Goal: Task Accomplishment & Management: Complete application form

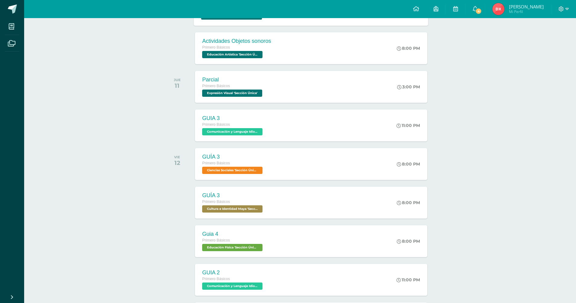
scroll to position [151, 0]
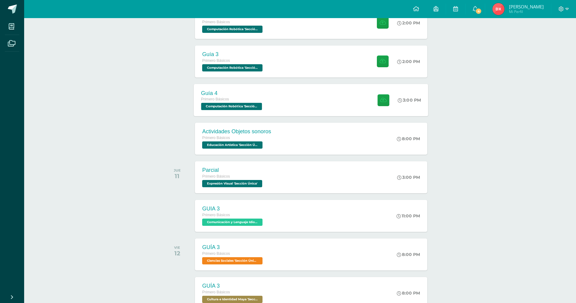
click at [232, 114] on div "Guía 4 Primero Básicos Computación Robótica 'Sección Única'" at bounding box center [232, 100] width 77 height 32
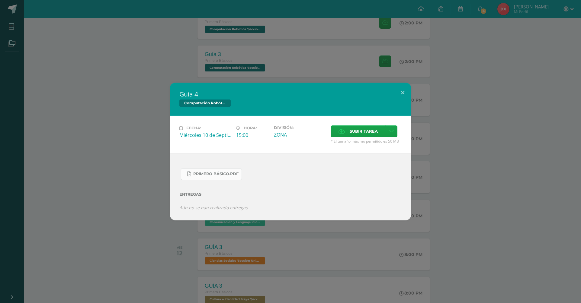
click at [239, 170] on link "PRIMERO básico.pdf" at bounding box center [211, 174] width 61 height 12
click at [405, 86] on button at bounding box center [402, 93] width 17 height 21
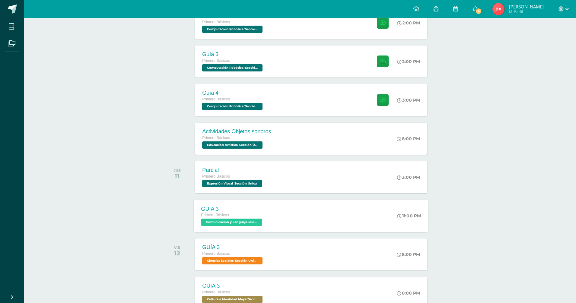
click at [201, 201] on div "GUIA 3 Primero Básicos Comunicación y Lenguaje Idioma Extranjero 'Sección Única'" at bounding box center [232, 216] width 77 height 32
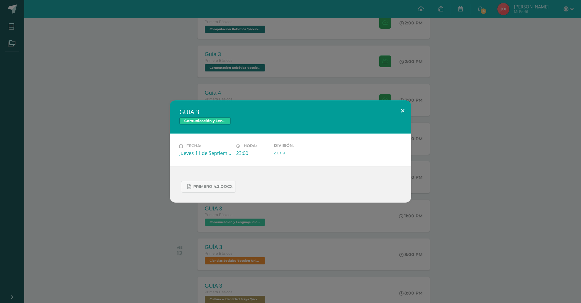
click at [401, 106] on button at bounding box center [402, 110] width 17 height 21
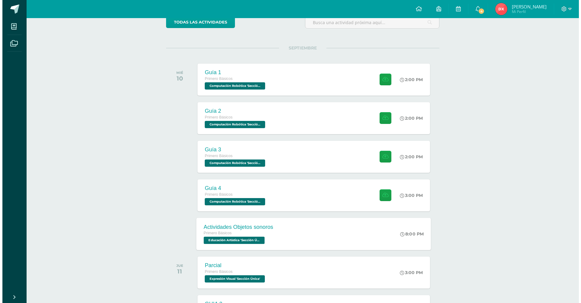
scroll to position [30, 0]
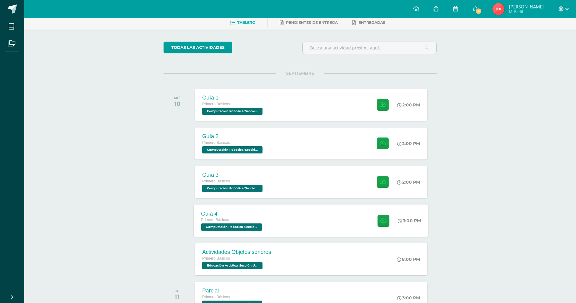
click at [219, 221] on span "Primero Básicos" at bounding box center [215, 220] width 28 height 4
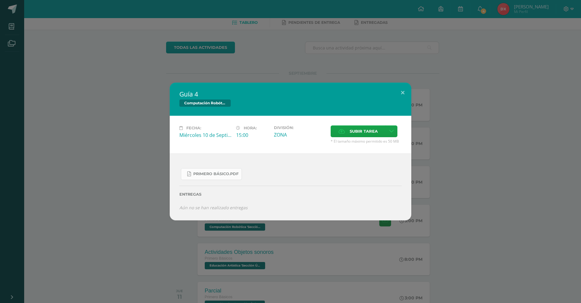
click at [238, 172] on span "PRIMERO básico.pdf" at bounding box center [215, 174] width 45 height 5
click at [401, 94] on button at bounding box center [402, 93] width 17 height 21
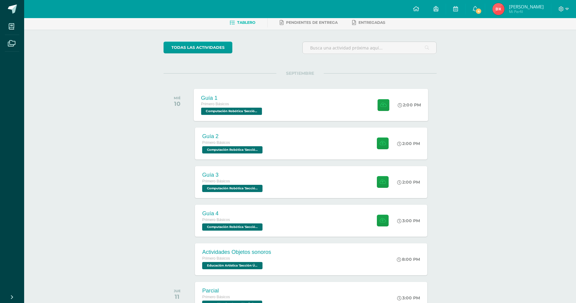
click at [259, 117] on div "Guía 1 Primero Básicos Computación Robótica 'Sección Única'" at bounding box center [232, 105] width 77 height 32
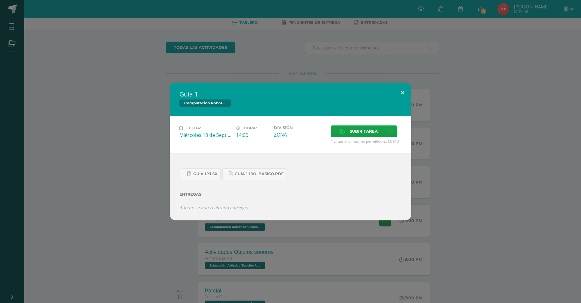
click at [410, 93] on button at bounding box center [402, 93] width 17 height 21
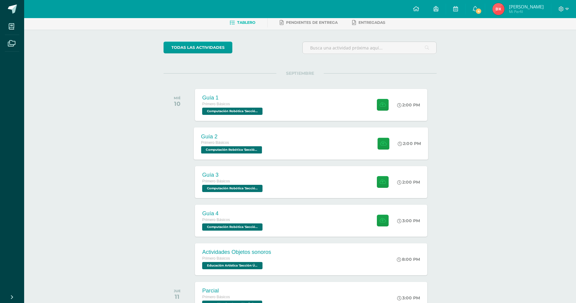
click at [233, 149] on span "Computación Robótica 'Sección Única'" at bounding box center [231, 149] width 61 height 7
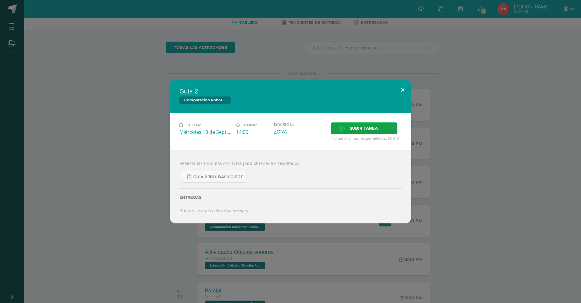
click at [406, 87] on button at bounding box center [402, 90] width 17 height 21
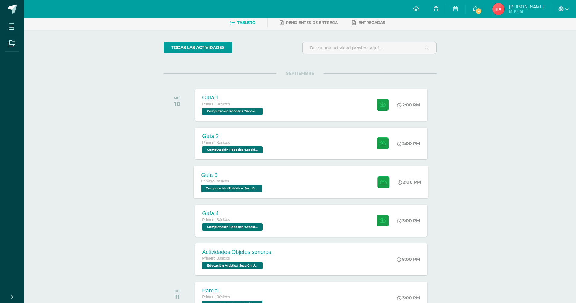
click at [267, 188] on div "Guía 3 Primero Básicos Computación Robótica 'Sección Única'" at bounding box center [232, 182] width 77 height 32
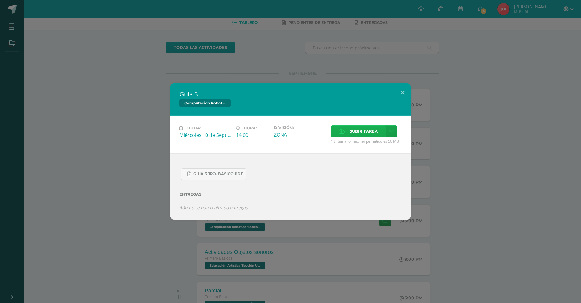
click at [384, 131] on label "Subir tarea" at bounding box center [357, 132] width 55 height 12
click at [0, 0] on input "Subir tarea" at bounding box center [0, 0] width 0 height 0
click at [407, 91] on button at bounding box center [402, 93] width 17 height 21
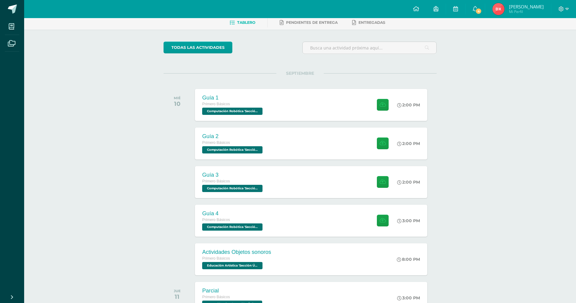
click at [217, 107] on div "Primero Básicos" at bounding box center [233, 104] width 62 height 7
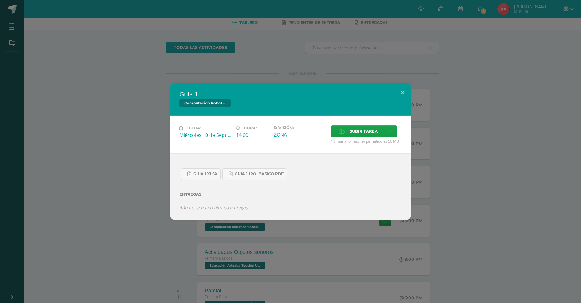
click at [388, 118] on div "Fecha: Miércoles 10 de Septiembre Hora: 14:00 División: ZONA Subir tarea" at bounding box center [290, 135] width 241 height 38
click at [391, 132] on icon at bounding box center [391, 131] width 5 height 5
click at [381, 140] on link "Subir enlace" at bounding box center [370, 144] width 60 height 9
click at [281, 189] on div "Entregas" at bounding box center [290, 192] width 222 height 25
click at [340, 135] on label "Subir tarea" at bounding box center [357, 132] width 55 height 12
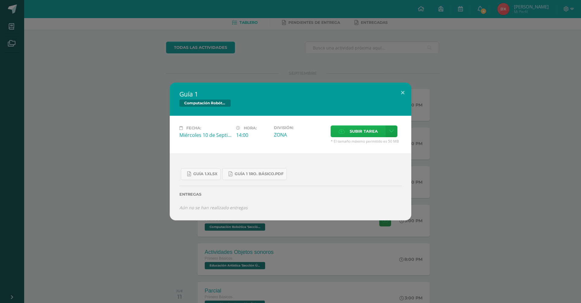
click at [0, 0] on input "Subir tarea" at bounding box center [0, 0] width 0 height 0
click at [405, 88] on button at bounding box center [402, 93] width 17 height 21
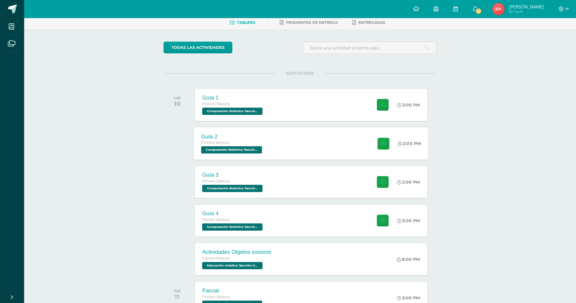
click at [223, 147] on span "Computación Robótica 'Sección Única'" at bounding box center [231, 149] width 61 height 7
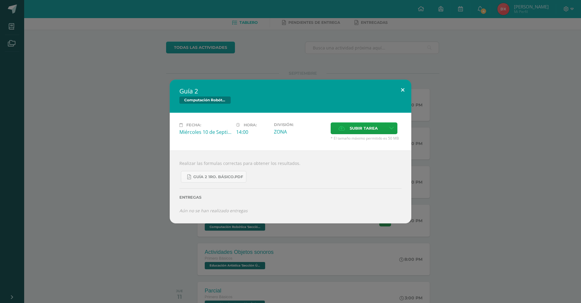
click at [410, 89] on button at bounding box center [402, 90] width 17 height 21
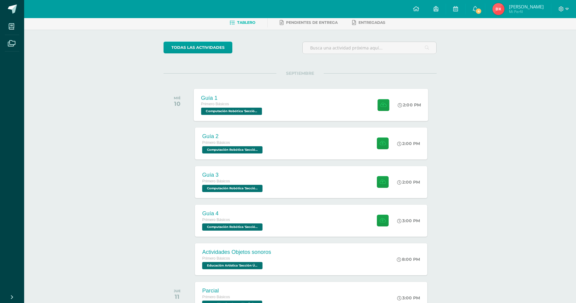
drag, startPoint x: 236, startPoint y: 92, endPoint x: 236, endPoint y: 101, distance: 9.1
click at [236, 94] on div "Guía 1 Primero Básicos Computación Robótica 'Sección Única'" at bounding box center [232, 105] width 77 height 32
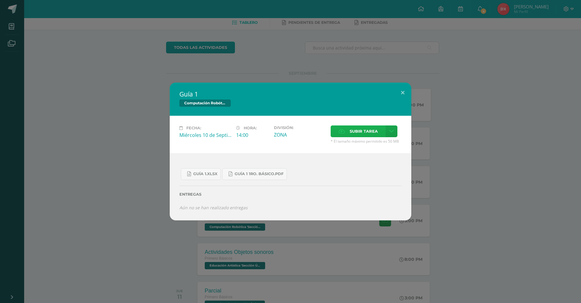
click at [366, 133] on span "Subir tarea" at bounding box center [363, 131] width 28 height 11
click at [0, 0] on input "Subir tarea" at bounding box center [0, 0] width 0 height 0
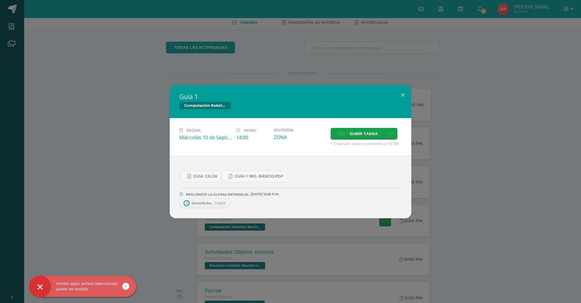
click at [224, 204] on span "9.64KB" at bounding box center [220, 203] width 11 height 5
click at [231, 206] on span at bounding box center [230, 203] width 10 height 7
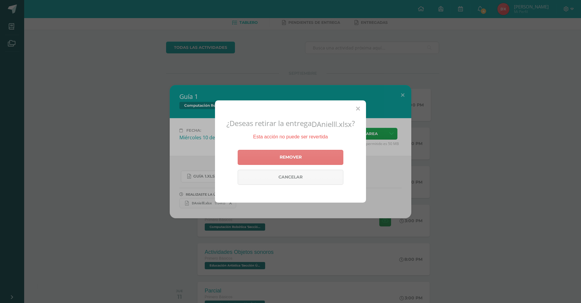
click at [285, 154] on link "Remover" at bounding box center [290, 157] width 106 height 15
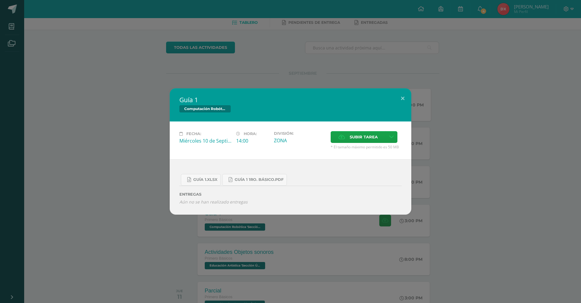
click at [216, 228] on div "Guía 1 Computación Robótica Fecha: Miércoles 10 de Septiembre Hora: 14:00 Divis…" at bounding box center [290, 151] width 581 height 303
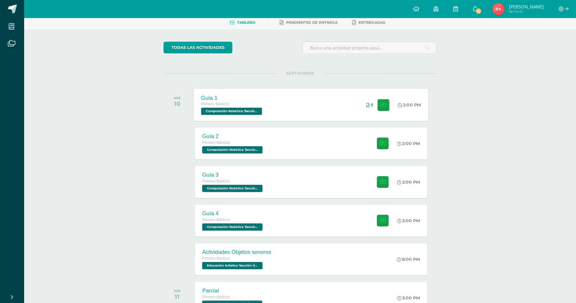
click at [255, 99] on div "Guía 1" at bounding box center [232, 98] width 62 height 6
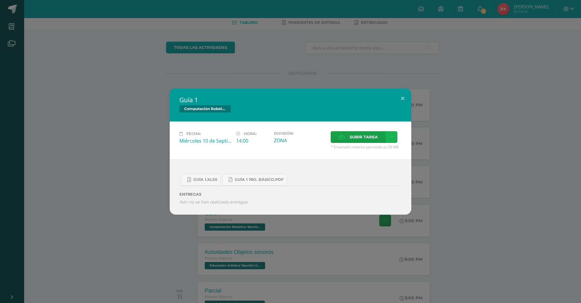
click at [390, 135] on icon at bounding box center [391, 137] width 5 height 5
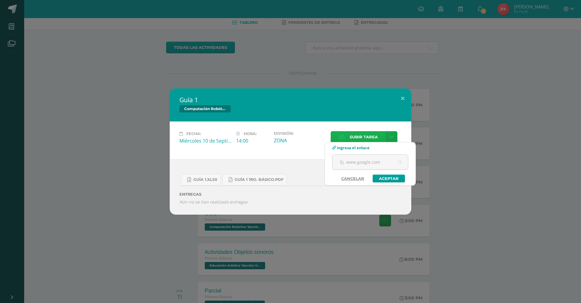
click at [338, 138] on label "Subir tarea" at bounding box center [357, 137] width 55 height 12
click at [0, 0] on input "Subir tarea" at bounding box center [0, 0] width 0 height 0
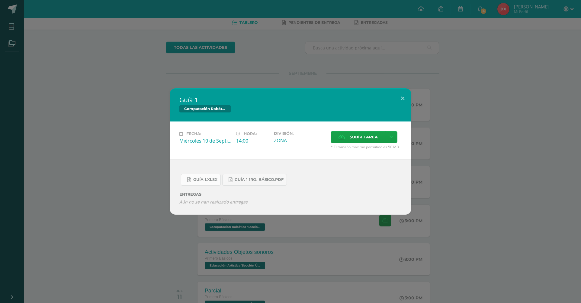
click at [203, 182] on span "Guía 1.xlsx" at bounding box center [205, 179] width 24 height 5
click at [209, 179] on span "Guía 1.xlsx" at bounding box center [205, 179] width 24 height 5
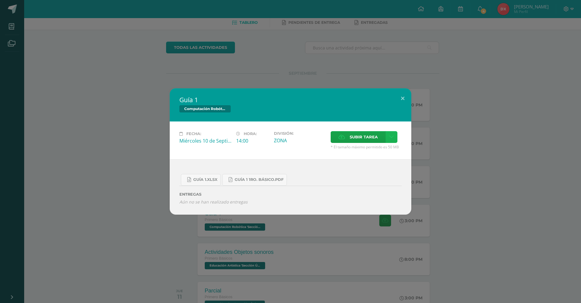
click at [389, 137] on icon at bounding box center [391, 137] width 5 height 5
click at [362, 128] on div "Fecha: Miércoles 10 de Septiembre Hora: 14:00 División: ZONA Subir tarea" at bounding box center [290, 141] width 241 height 38
click at [370, 133] on span "Subir tarea" at bounding box center [363, 137] width 28 height 11
click at [0, 0] on input "Subir tarea" at bounding box center [0, 0] width 0 height 0
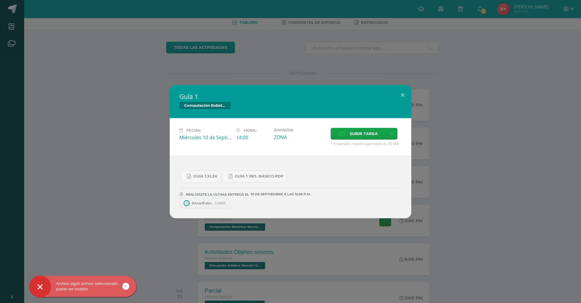
click at [202, 206] on link "DAnielll.xlsx 9.64KB" at bounding box center [204, 203] width 51 height 10
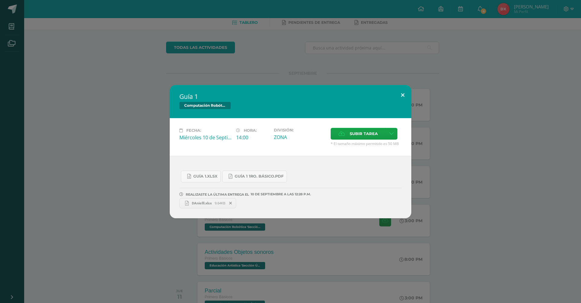
click at [402, 91] on button at bounding box center [402, 95] width 17 height 21
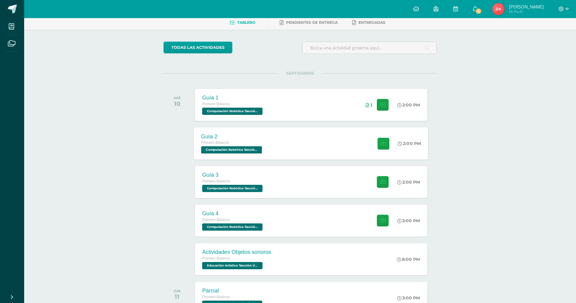
click at [259, 148] on span "Computación Robótica 'Sección Única'" at bounding box center [231, 149] width 61 height 7
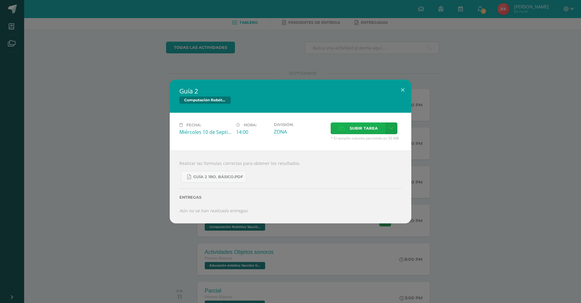
click at [384, 133] on label "Subir tarea" at bounding box center [357, 129] width 55 height 12
click at [0, 0] on input "Subir tarea" at bounding box center [0, 0] width 0 height 0
click at [234, 180] on link "Guía 2 1ro. Básico.pdf" at bounding box center [213, 177] width 65 height 12
click at [221, 176] on span "Guía 2 1ro. Básico.pdf" at bounding box center [218, 177] width 50 height 5
click at [369, 123] on label "Subir tarea" at bounding box center [357, 129] width 55 height 12
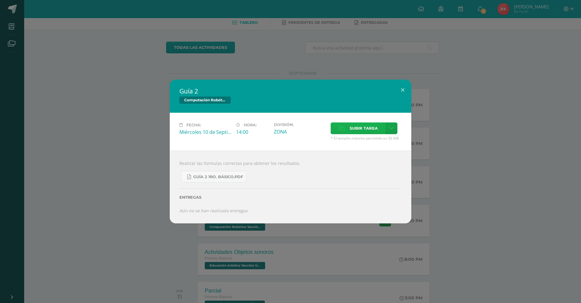
click at [0, 0] on input "Subir tarea" at bounding box center [0, 0] width 0 height 0
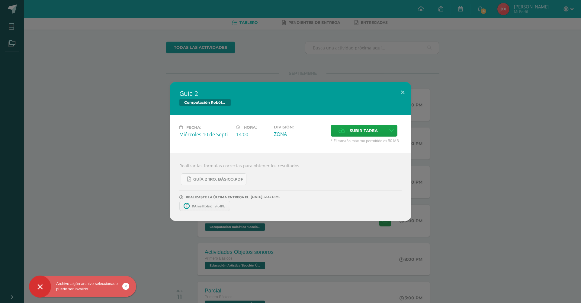
click at [196, 203] on link "DAnielll.xlsx 9.64KB" at bounding box center [204, 206] width 51 height 10
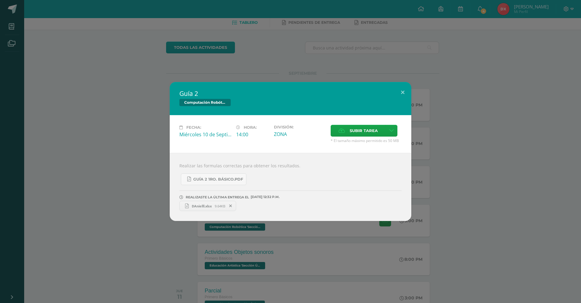
click at [231, 206] on icon at bounding box center [230, 206] width 3 height 4
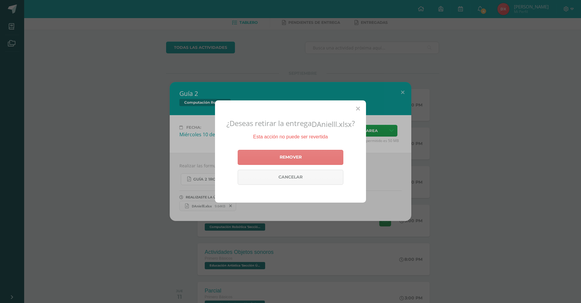
click at [318, 157] on link "Remover" at bounding box center [290, 157] width 106 height 15
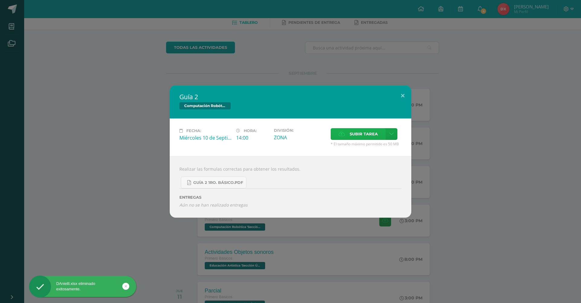
click at [382, 131] on label "Subir tarea" at bounding box center [357, 134] width 55 height 12
click at [0, 0] on input "Subir tarea" at bounding box center [0, 0] width 0 height 0
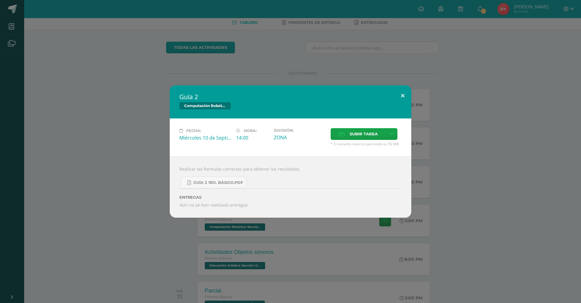
click at [403, 97] on button at bounding box center [402, 95] width 17 height 21
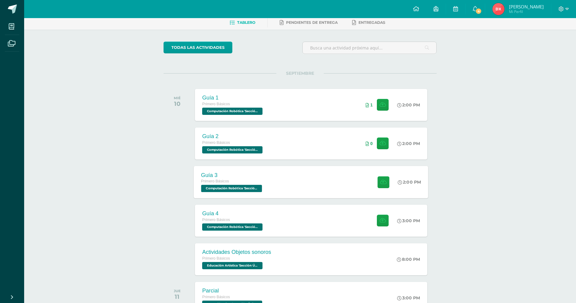
click at [232, 186] on span "Computación Robótica 'Sección Única'" at bounding box center [231, 188] width 61 height 7
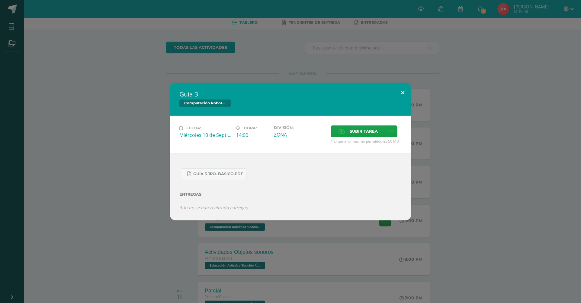
click at [398, 91] on button at bounding box center [402, 93] width 17 height 21
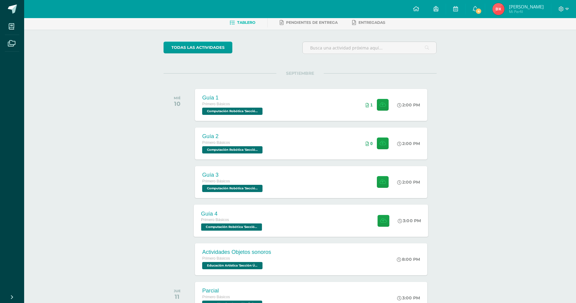
click at [296, 218] on div "Guía 4 Primero Básicos Computación Robótica 'Sección Única' 3:00 PM Guía 4 Comp…" at bounding box center [311, 221] width 234 height 32
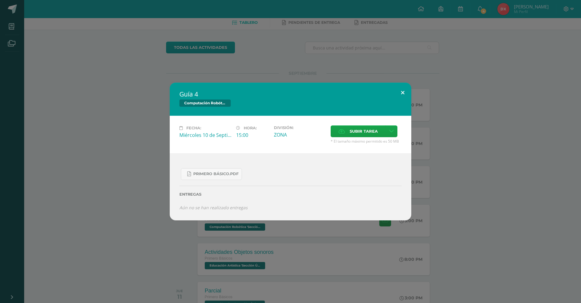
click at [406, 91] on button at bounding box center [402, 93] width 17 height 21
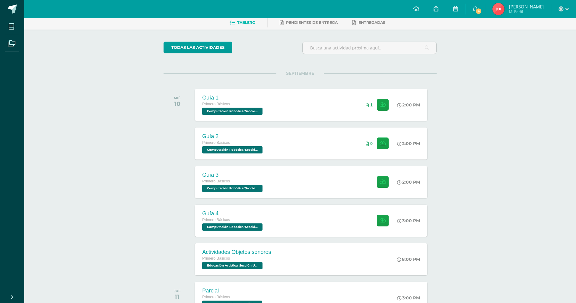
click at [256, 111] on span "Computación Robótica 'Sección Única'" at bounding box center [232, 111] width 60 height 7
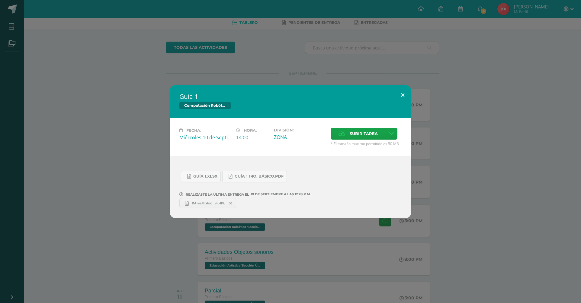
click at [404, 94] on button at bounding box center [402, 95] width 17 height 21
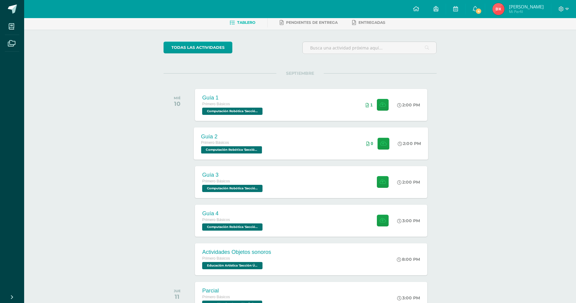
click at [282, 143] on div "Guía 2 Primero Básicos Computación Robótica 'Sección Única' 2:00 PM 0 Guía 2 Co…" at bounding box center [311, 143] width 234 height 32
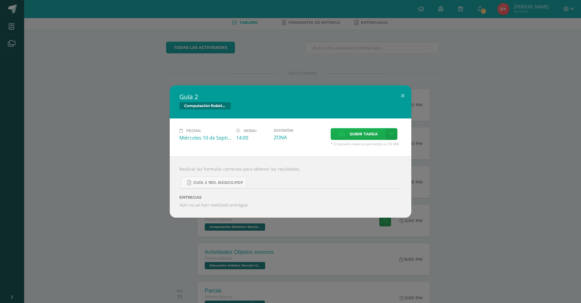
click at [352, 132] on span "Subir tarea" at bounding box center [363, 134] width 28 height 11
click at [0, 0] on input "Subir tarea" at bounding box center [0, 0] width 0 height 0
click at [227, 184] on span "Guía 2 1ro. Básico.pdf" at bounding box center [218, 182] width 50 height 5
click at [360, 119] on div "Fecha: Miércoles 10 de Septiembre Hora: 14:00 División: ZONA Subir tarea" at bounding box center [290, 138] width 241 height 38
click at [369, 129] on span "Subir tarea" at bounding box center [363, 134] width 28 height 11
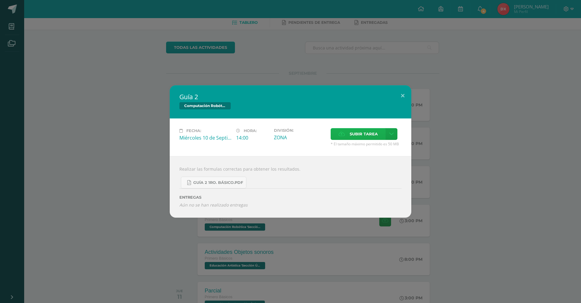
click at [0, 0] on input "Subir tarea" at bounding box center [0, 0] width 0 height 0
click at [389, 129] on link at bounding box center [391, 134] width 12 height 12
click at [378, 131] on label "Subir tarea" at bounding box center [357, 134] width 55 height 12
click at [0, 0] on input "Subir tarea" at bounding box center [0, 0] width 0 height 0
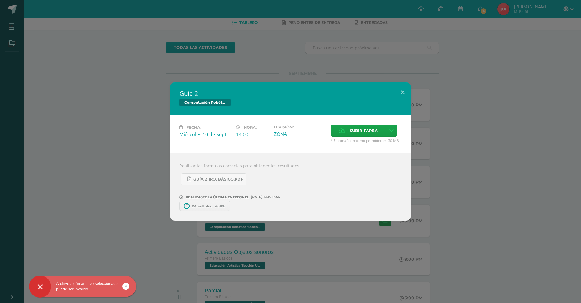
click at [207, 205] on span "DAnielll.xlsx" at bounding box center [202, 206] width 26 height 5
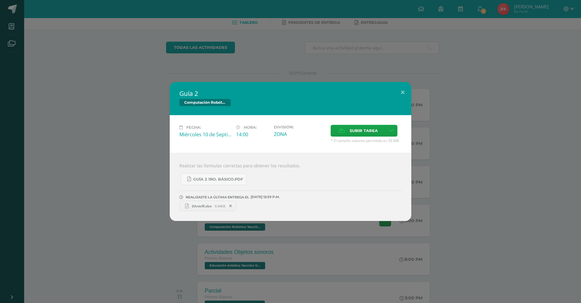
click at [207, 205] on span "DAnielll.xlsx" at bounding box center [202, 206] width 26 height 5
click at [230, 204] on span at bounding box center [230, 206] width 10 height 7
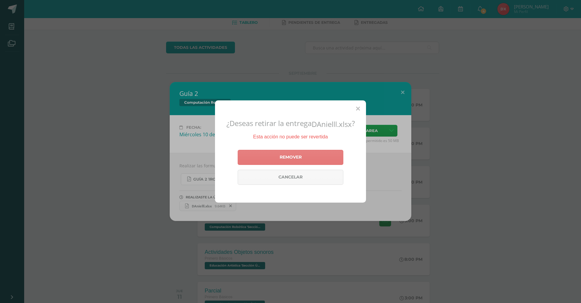
click at [269, 154] on link "Remover" at bounding box center [290, 157] width 106 height 15
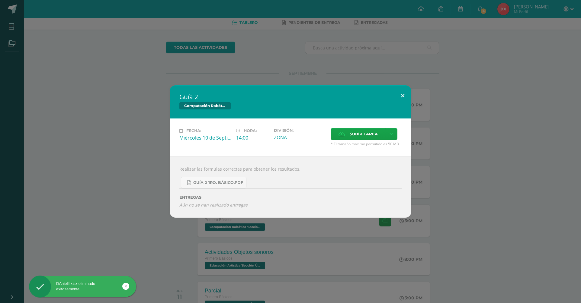
click at [403, 94] on button at bounding box center [402, 95] width 17 height 21
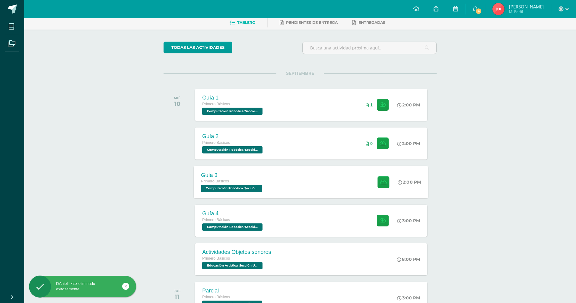
click at [220, 177] on div "Guía 3" at bounding box center [232, 175] width 62 height 6
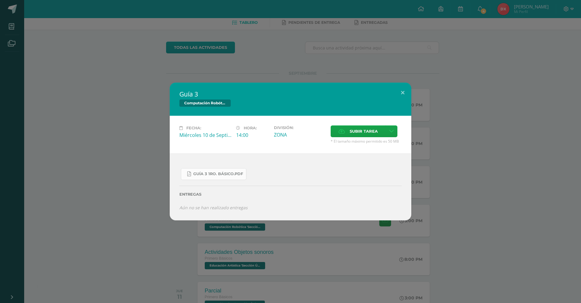
click at [220, 177] on link "Guía 3 1ro. Básico.pdf" at bounding box center [213, 174] width 65 height 12
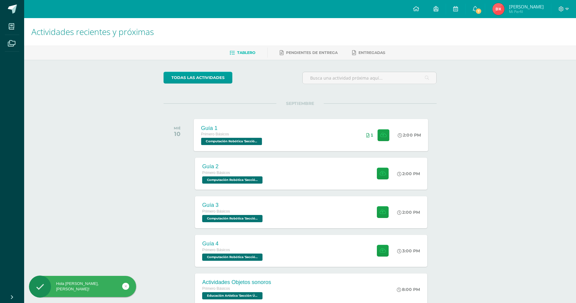
click at [262, 144] on div "Primero Básicos Computación Robótica 'Sección Única'" at bounding box center [232, 138] width 62 height 14
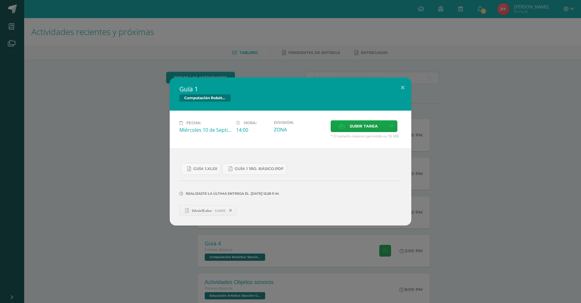
click at [231, 211] on icon at bounding box center [230, 211] width 3 height 4
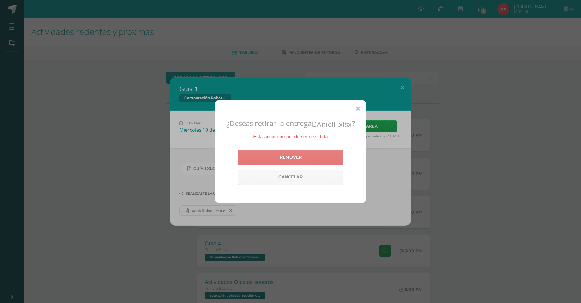
click at [316, 160] on link "Remover" at bounding box center [290, 157] width 106 height 15
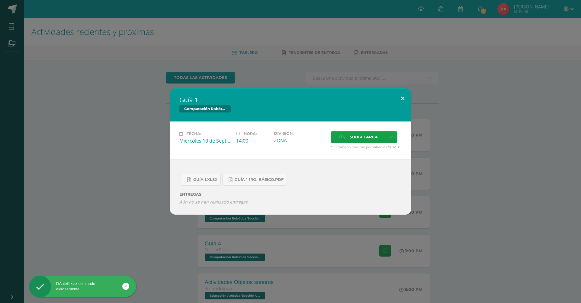
click at [404, 91] on button at bounding box center [402, 98] width 17 height 21
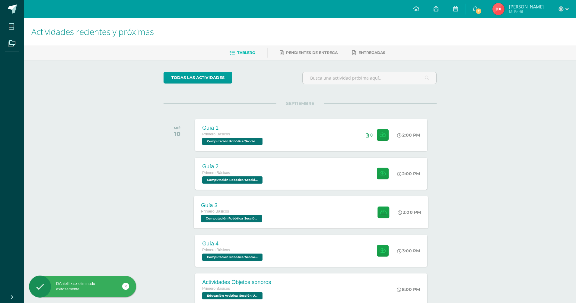
click at [254, 214] on div "Primero Básicos" at bounding box center [232, 212] width 62 height 7
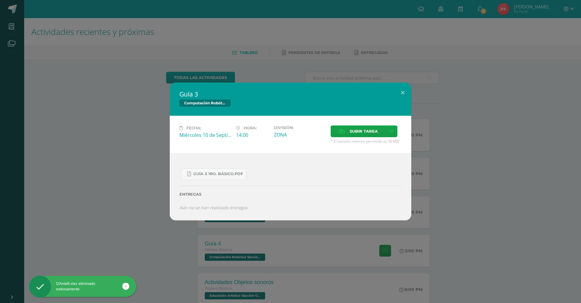
click at [360, 137] on div "Subir tarea" at bounding box center [365, 132] width 71 height 13
click at [362, 131] on span "Subir tarea" at bounding box center [363, 131] width 28 height 11
click at [0, 0] on input "Subir tarea" at bounding box center [0, 0] width 0 height 0
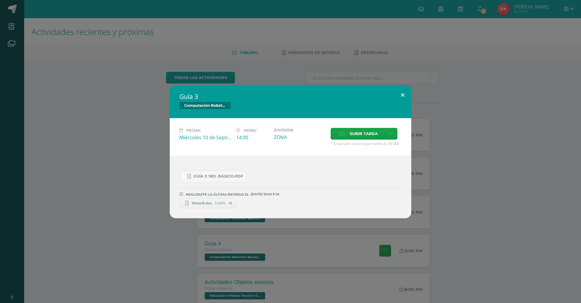
click at [406, 88] on button at bounding box center [402, 95] width 17 height 21
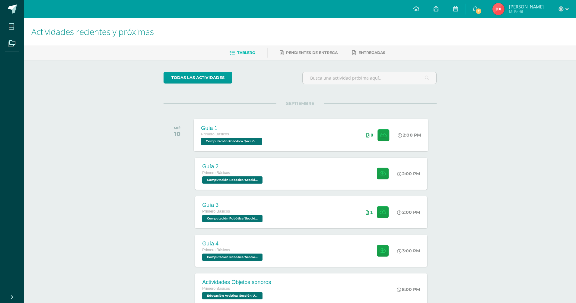
click at [225, 137] on div "Primero Básicos" at bounding box center [232, 134] width 62 height 7
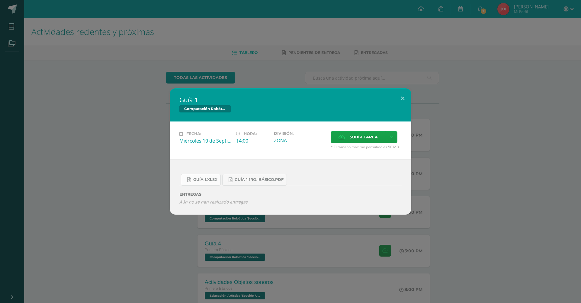
click at [210, 177] on span "Guía 1.xlsx" at bounding box center [205, 179] width 24 height 5
click at [242, 176] on link "Guía 1 1ro. Básico.pdf" at bounding box center [254, 180] width 65 height 12
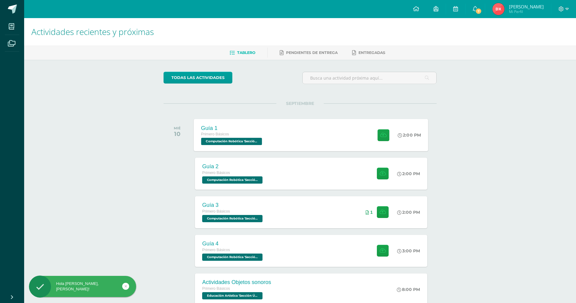
click at [257, 145] on div "Guía 1 Primero Básicos Computación Robótica 'Sección Única'" at bounding box center [232, 135] width 77 height 32
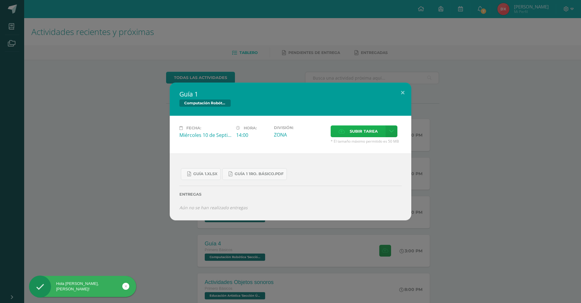
click at [350, 132] on span "Subir tarea" at bounding box center [363, 131] width 28 height 11
click at [0, 0] on input "Subir tarea" at bounding box center [0, 0] width 0 height 0
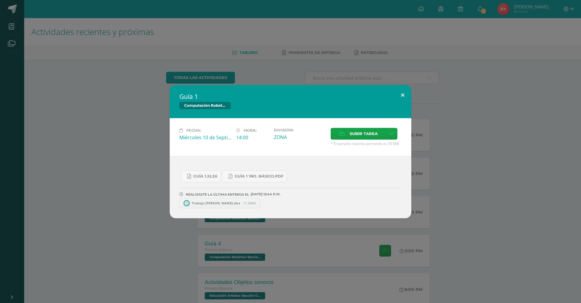
click at [401, 99] on button at bounding box center [402, 95] width 17 height 21
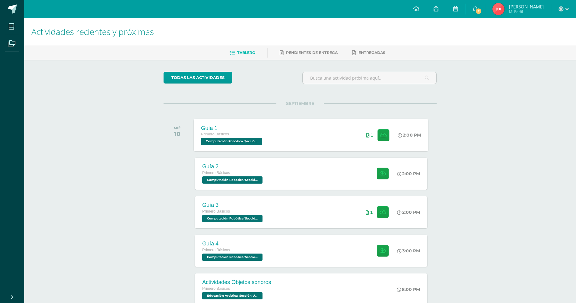
click at [245, 143] on span "Computación Robótica 'Sección Única'" at bounding box center [231, 141] width 61 height 7
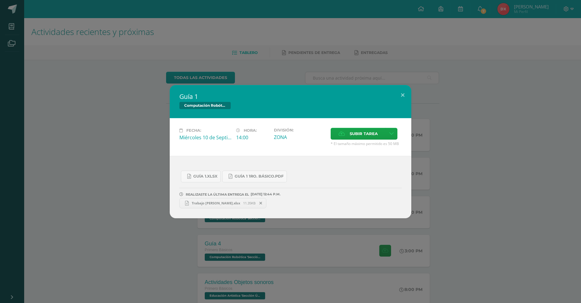
click at [256, 205] on span at bounding box center [261, 203] width 10 height 7
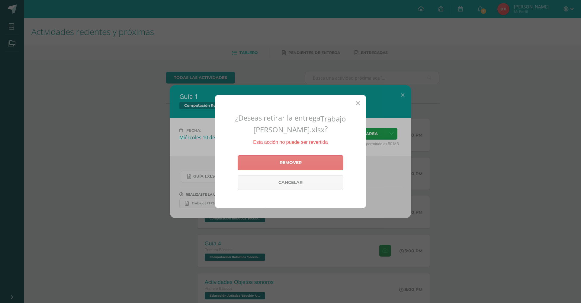
click at [308, 165] on link "Remover" at bounding box center [290, 162] width 106 height 15
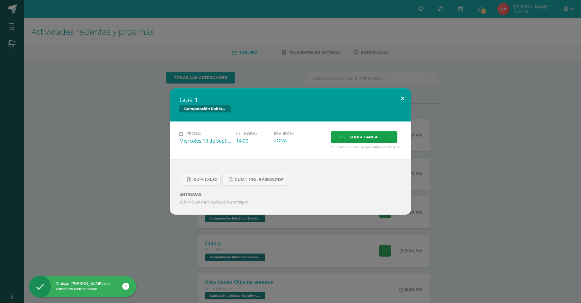
click at [397, 100] on button at bounding box center [402, 98] width 17 height 21
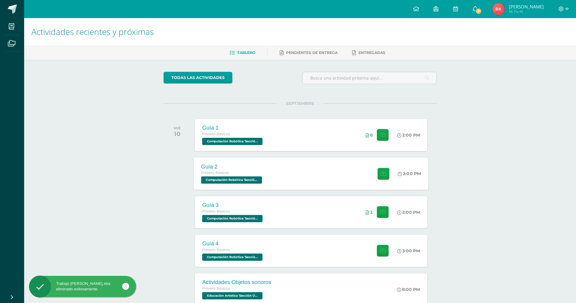
click at [254, 175] on div "Primero Básicos" at bounding box center [232, 173] width 62 height 7
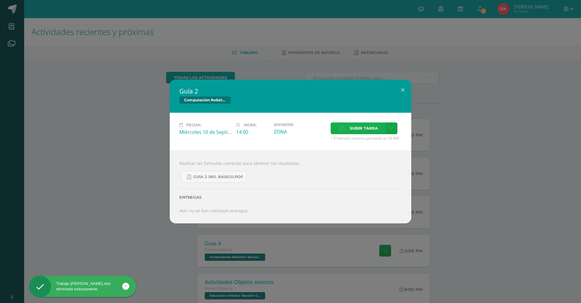
click at [362, 131] on span "Subir tarea" at bounding box center [363, 128] width 28 height 11
click at [0, 0] on input "Subir tarea" at bounding box center [0, 0] width 0 height 0
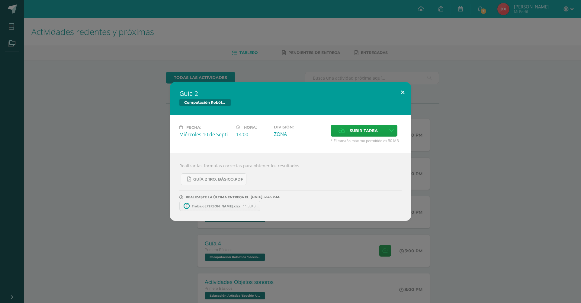
click at [399, 98] on button at bounding box center [402, 92] width 17 height 21
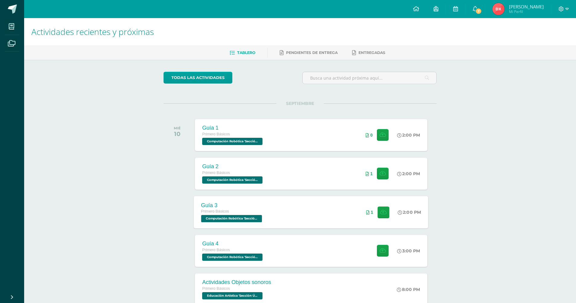
click at [225, 207] on div "Guía 3" at bounding box center [232, 205] width 62 height 6
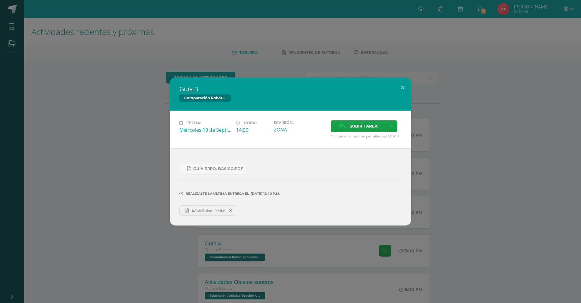
click at [209, 212] on span "DAnielll.xlsx" at bounding box center [202, 211] width 26 height 5
click at [400, 92] on button at bounding box center [402, 88] width 17 height 21
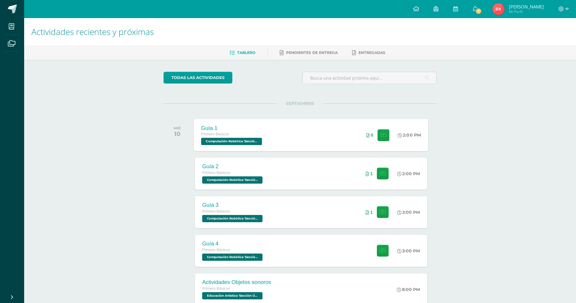
click at [250, 138] on span "Computación Robótica 'Sección Única'" at bounding box center [231, 141] width 61 height 7
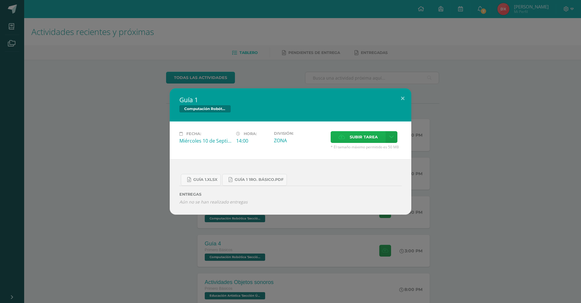
click at [352, 132] on span "Subir tarea" at bounding box center [363, 137] width 28 height 11
click at [0, 0] on input "Subir tarea" at bounding box center [0, 0] width 0 height 0
click at [402, 100] on button at bounding box center [402, 98] width 17 height 21
